Goal: Navigation & Orientation: Find specific page/section

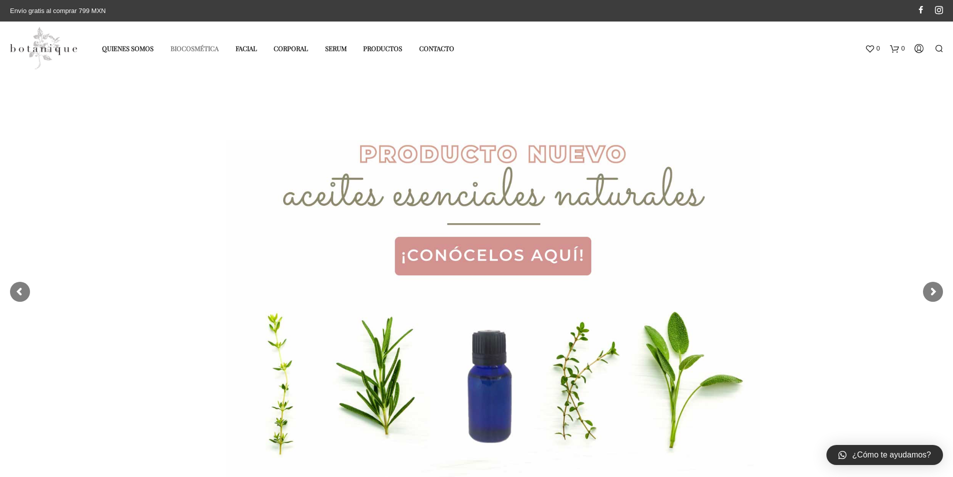
click at [210, 51] on link "Biocosmética" at bounding box center [194, 48] width 63 height 17
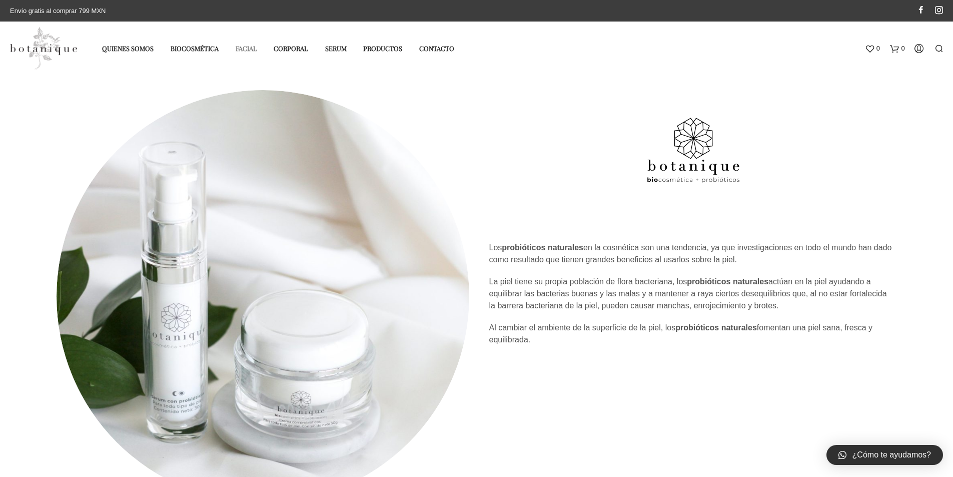
click at [240, 50] on link "Facial" at bounding box center [246, 48] width 37 height 17
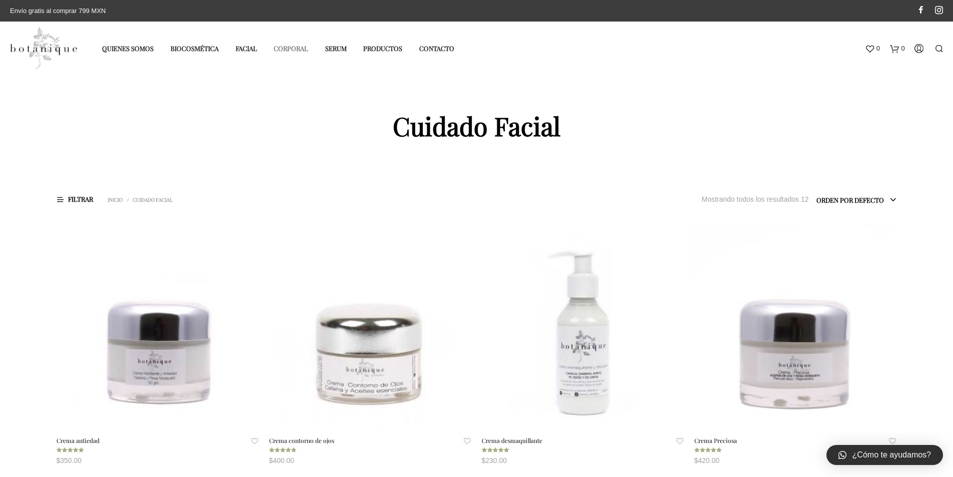
click at [293, 44] on link "Corporal" at bounding box center [291, 48] width 50 height 17
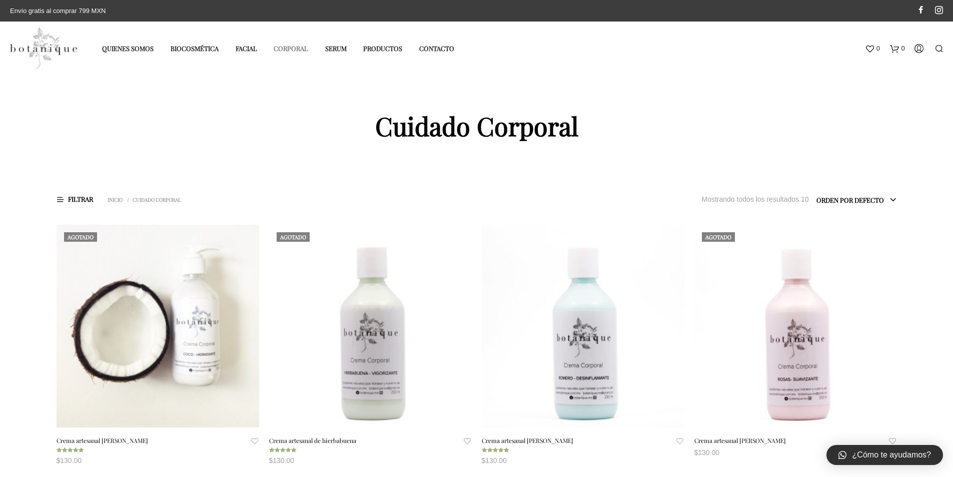
click at [290, 52] on link "Corporal" at bounding box center [291, 48] width 50 height 17
click at [334, 51] on link "Serum" at bounding box center [336, 48] width 37 height 17
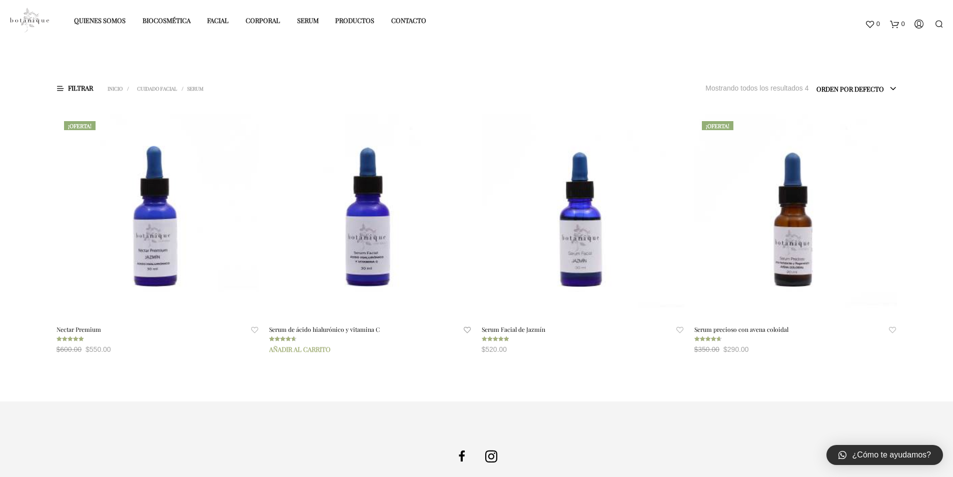
scroll to position [50, 0]
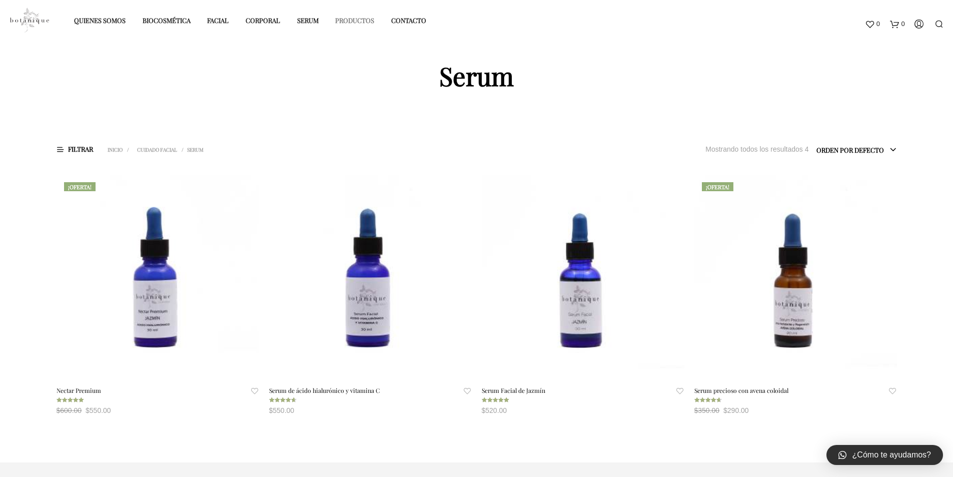
click at [358, 19] on link "Productos" at bounding box center [355, 20] width 54 height 17
